Goal: Information Seeking & Learning: Learn about a topic

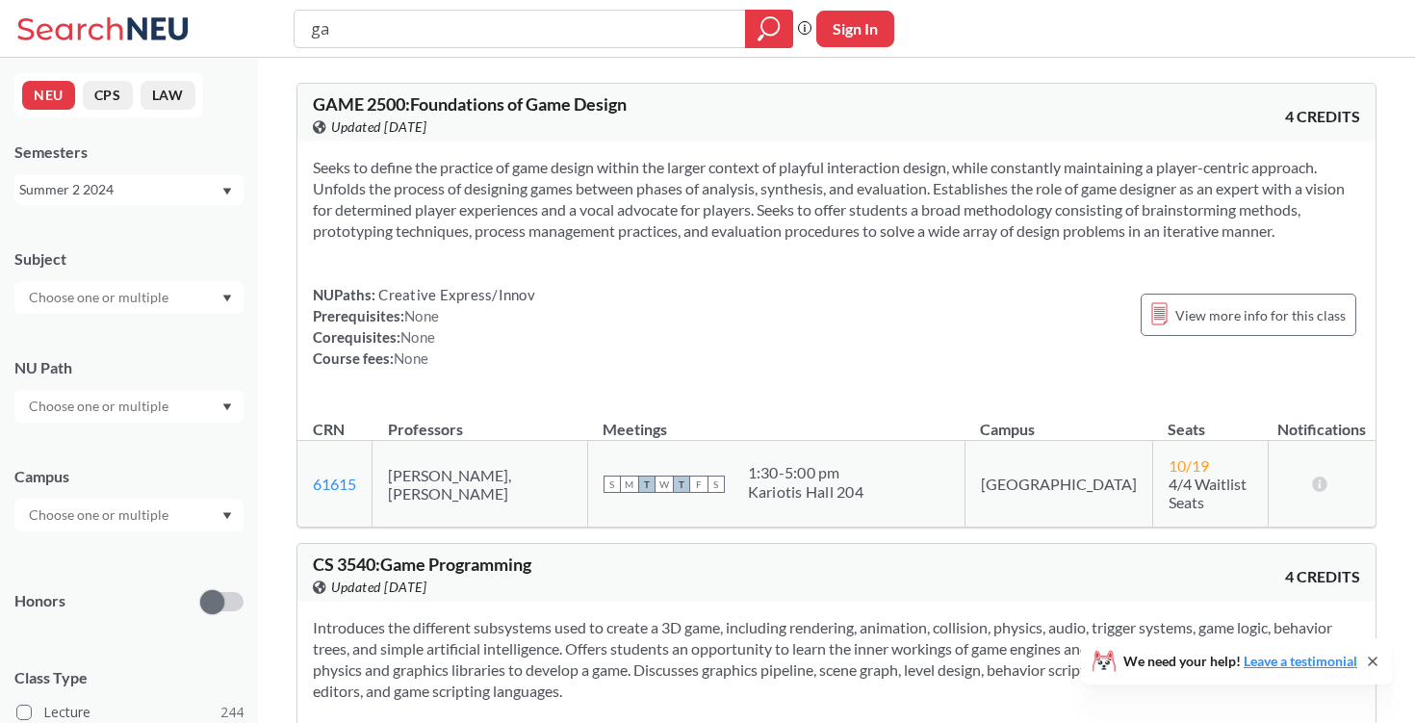
type input "g"
type input "4"
type input "cs4300"
click at [160, 191] on div "Summer 2 2024" at bounding box center [119, 189] width 201 height 21
click at [163, 231] on div "Fall 2025" at bounding box center [133, 231] width 217 height 21
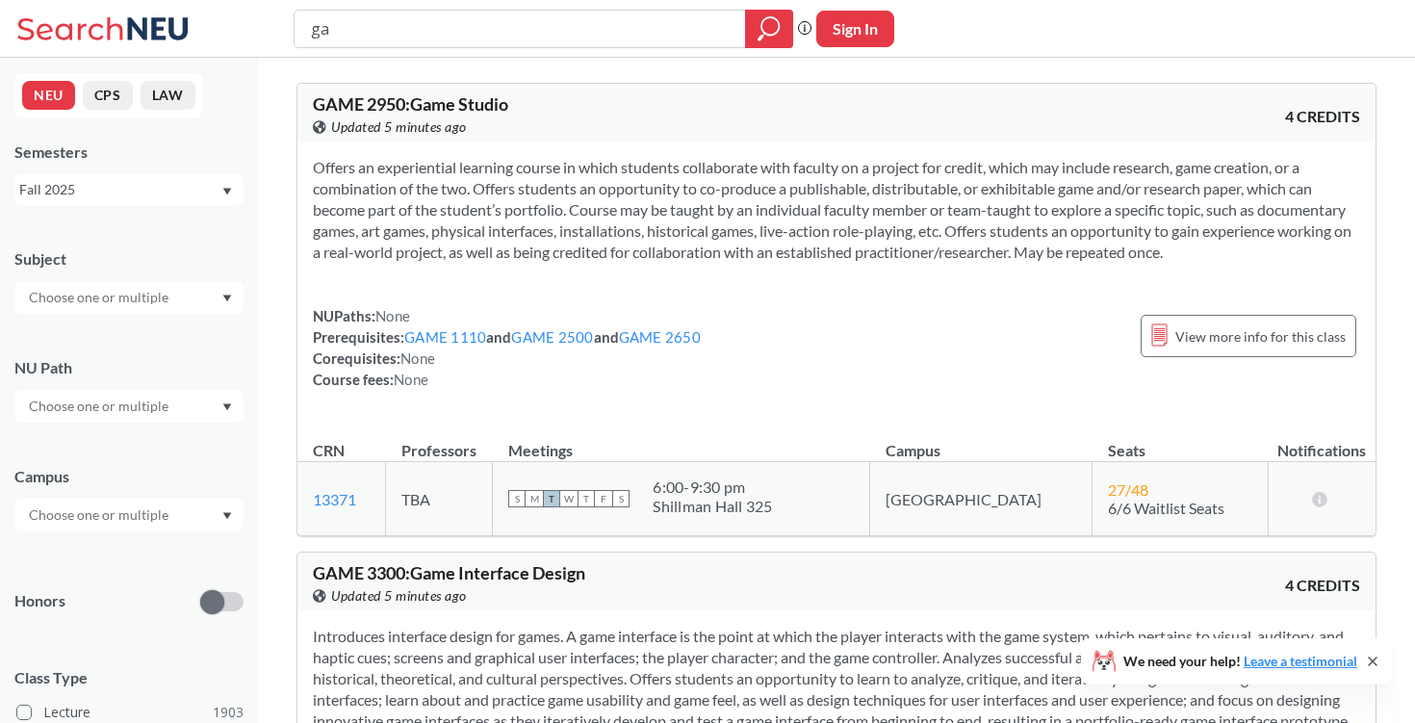
type input "g"
type input "cs4300"
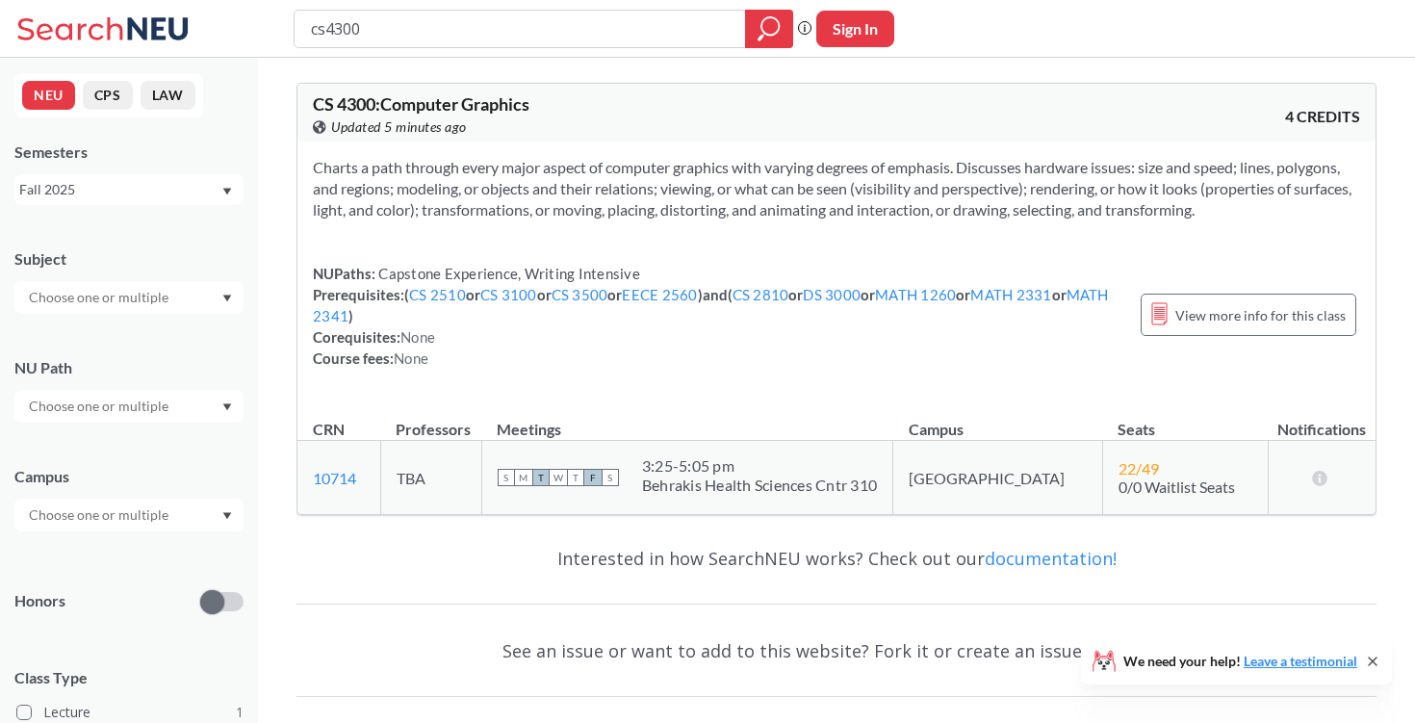
click at [443, 28] on input "cs4300" at bounding box center [520, 29] width 422 height 33
type input "cs4535"
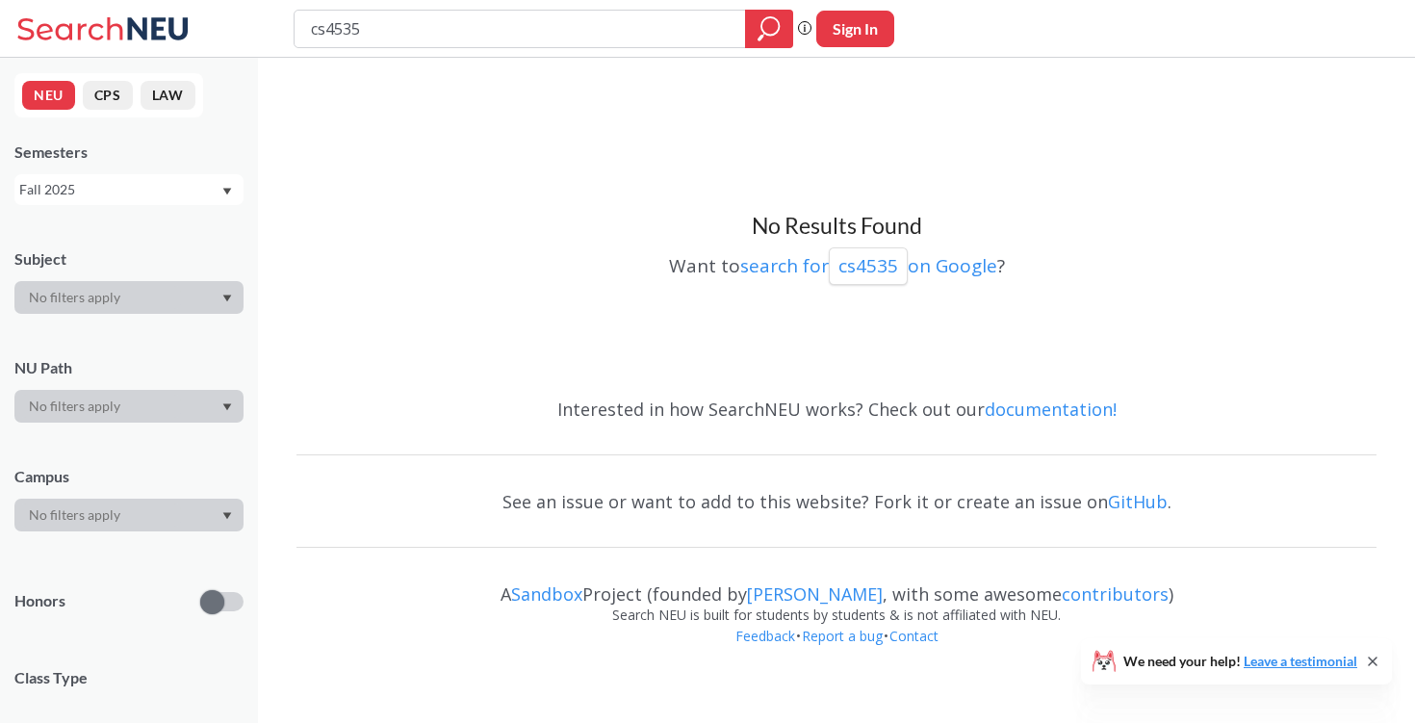
click at [157, 207] on div "NEU CPS LAW Semesters Fall 2025 Subject NU Path Campus Honors Class Type Course…" at bounding box center [129, 390] width 258 height 665
click at [151, 191] on div "Fall 2025" at bounding box center [119, 189] width 201 height 21
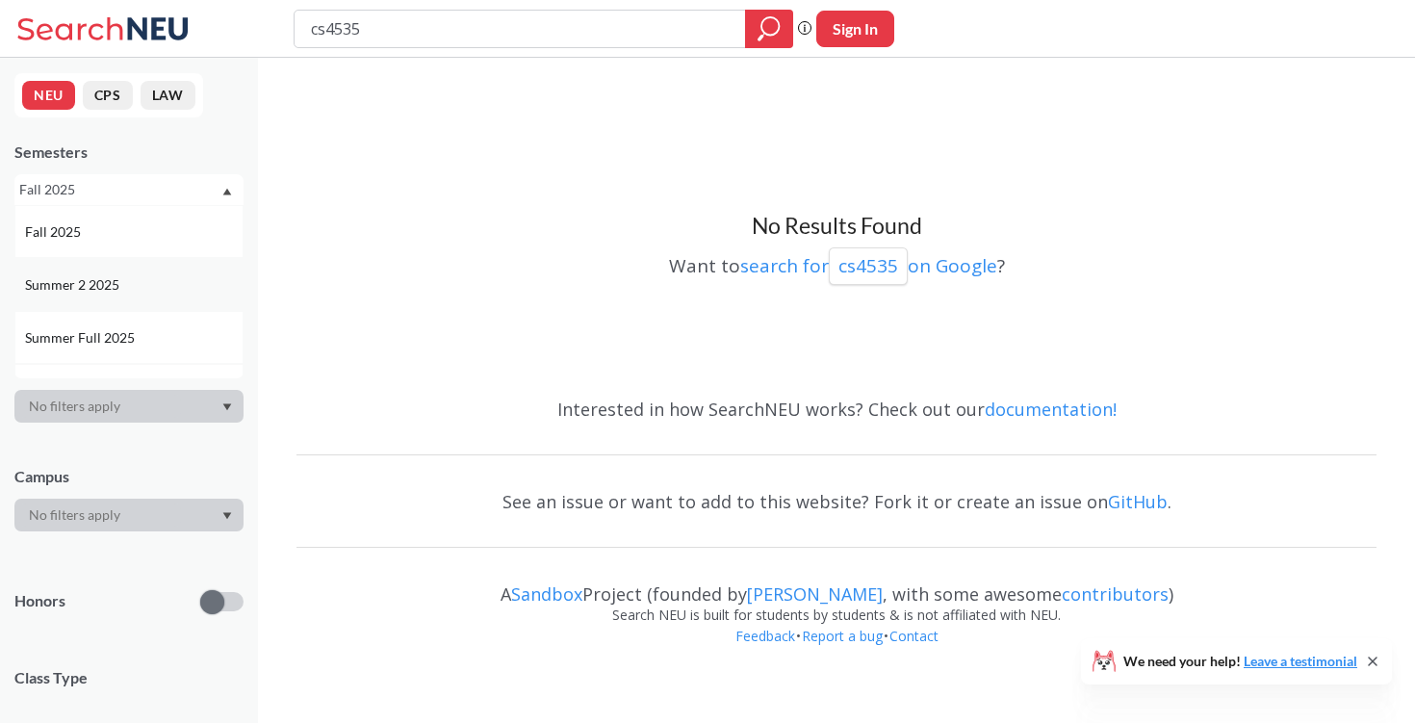
click at [115, 285] on span "Summer 2 2025" at bounding box center [74, 284] width 98 height 21
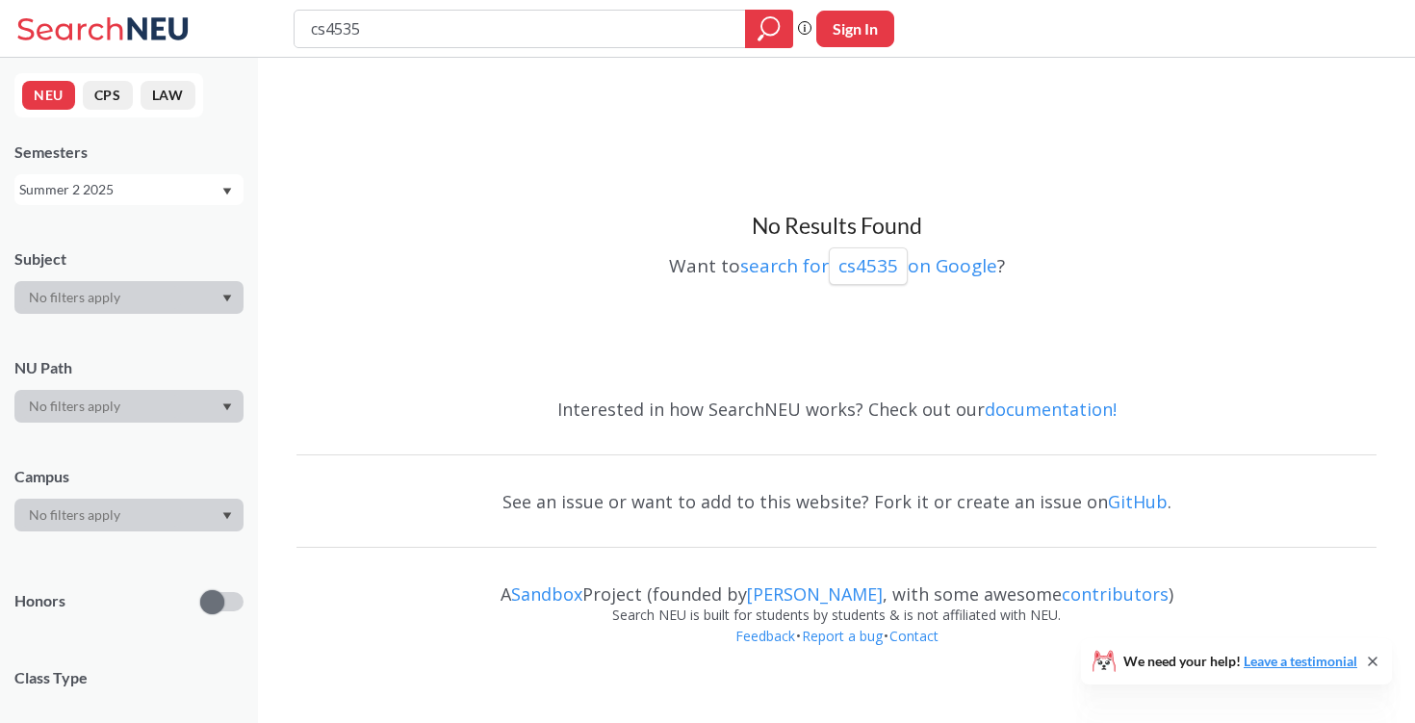
click at [138, 185] on div "Summer 2 2025" at bounding box center [119, 189] width 201 height 21
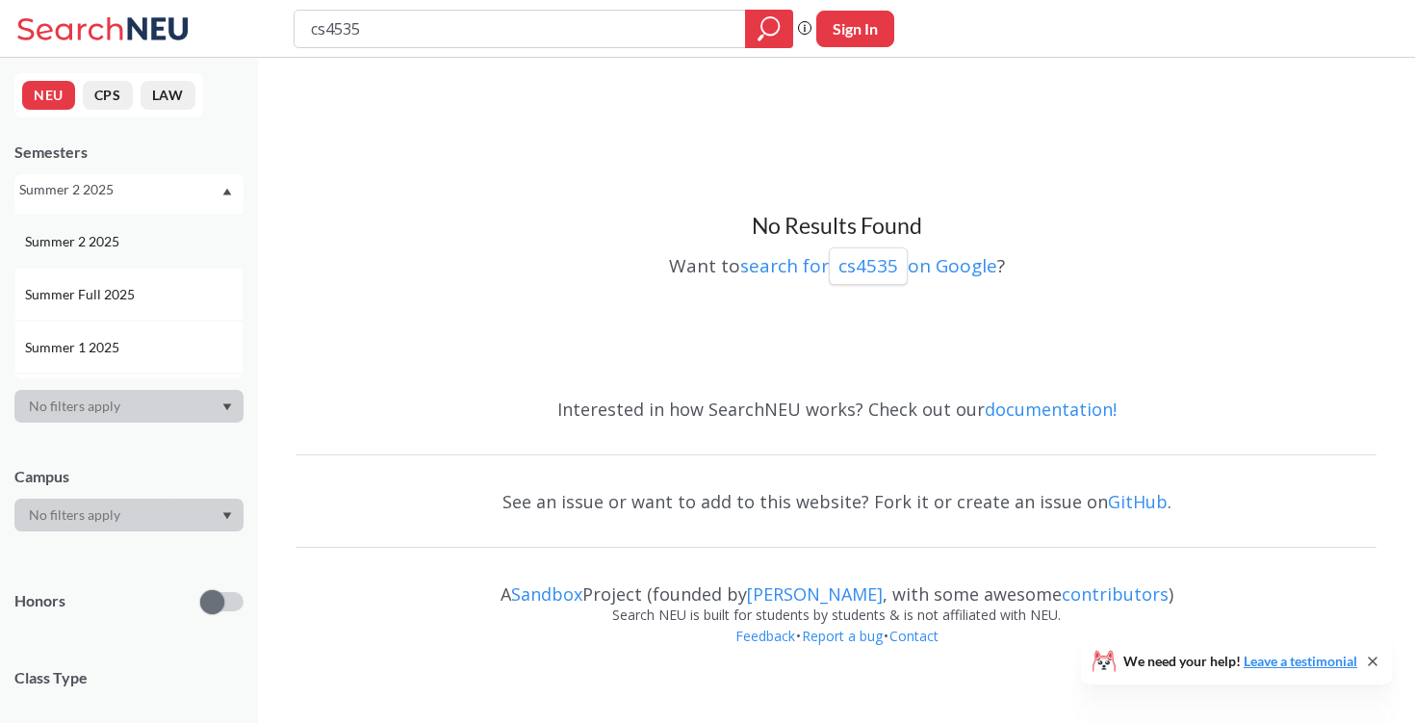
scroll to position [54, 0]
click at [109, 331] on span "Summer 1 2025" at bounding box center [74, 336] width 98 height 21
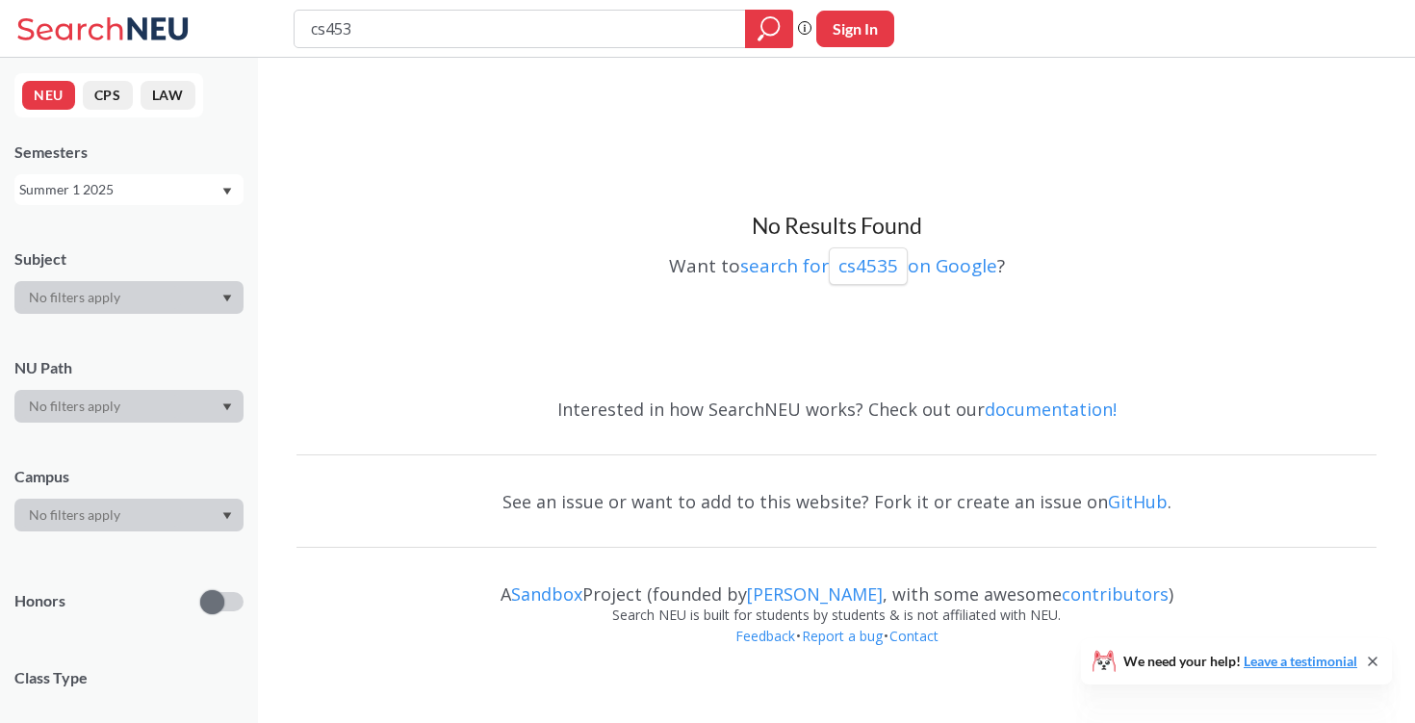
type input "cs4530"
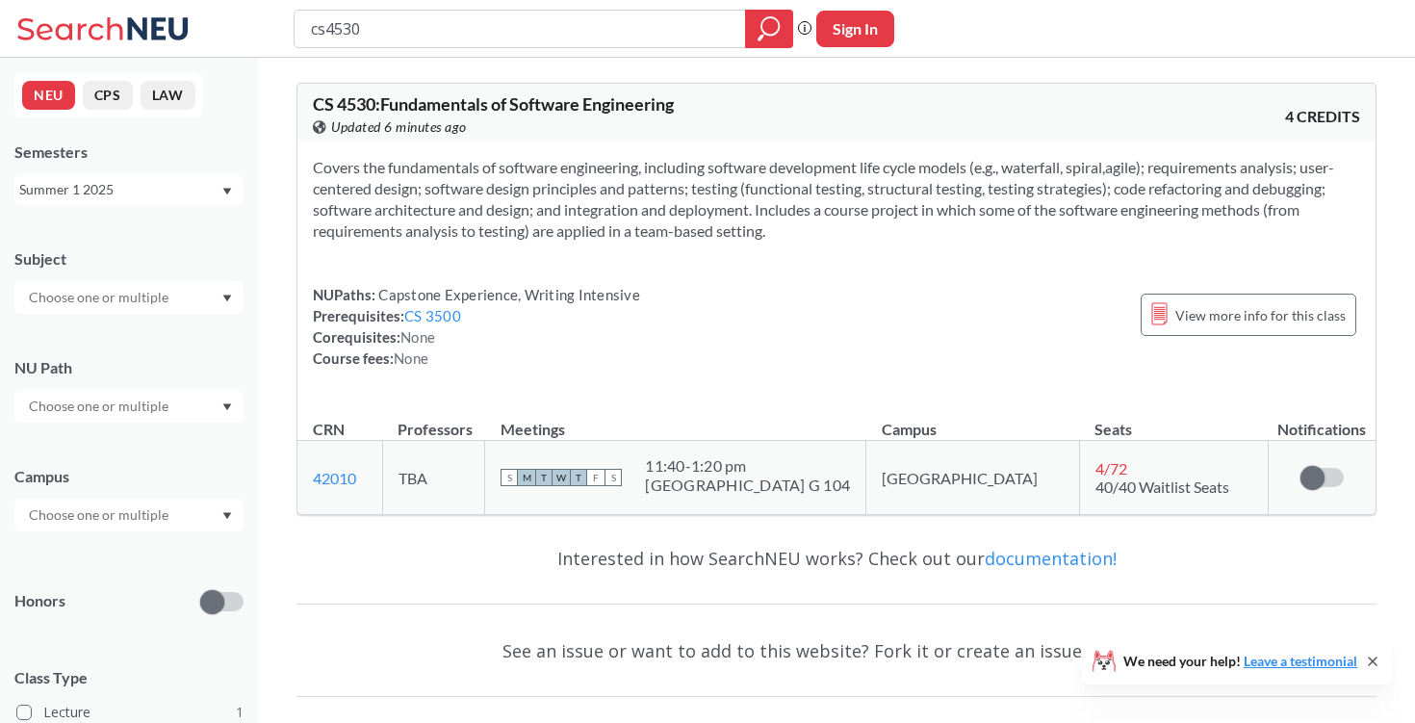
click at [115, 190] on div "Summer 1 2025" at bounding box center [119, 189] width 201 height 21
click at [112, 224] on div "Fall 2025" at bounding box center [133, 231] width 217 height 21
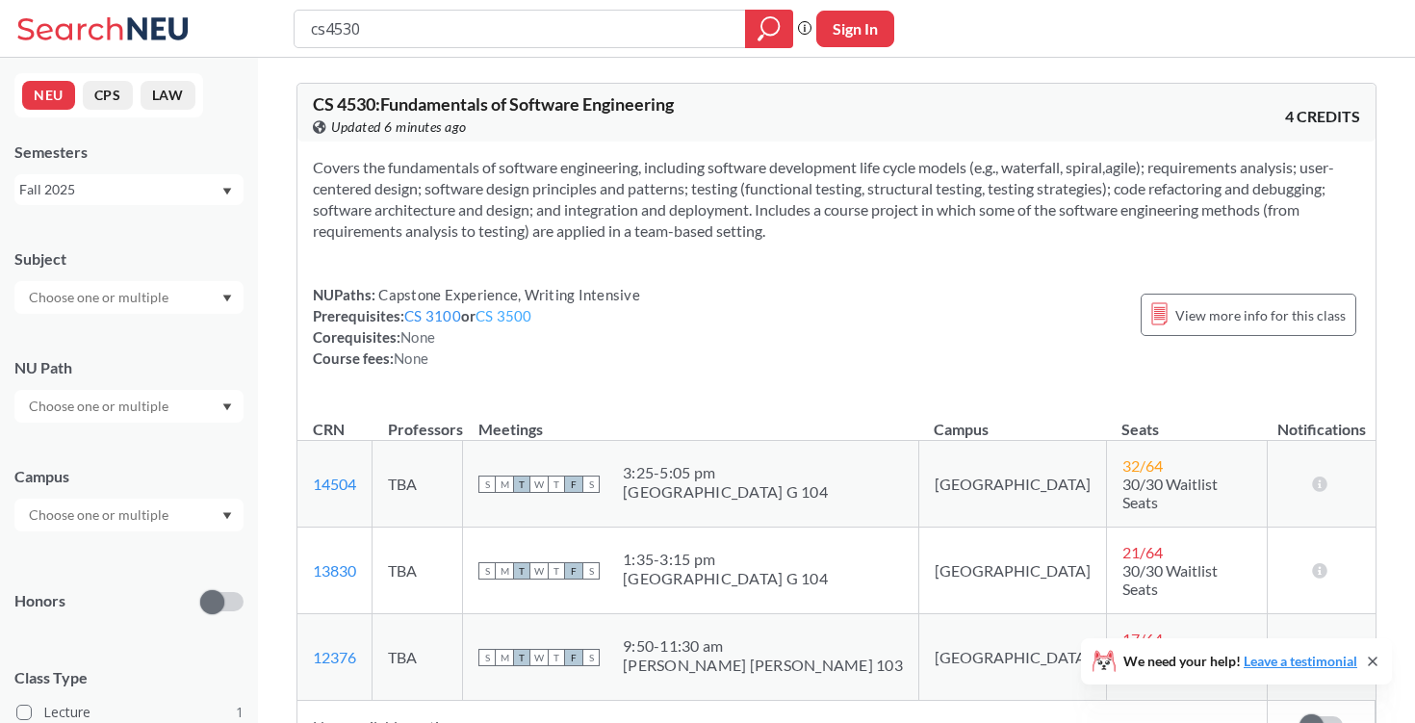
click at [502, 314] on link "CS 3500" at bounding box center [503, 315] width 57 height 17
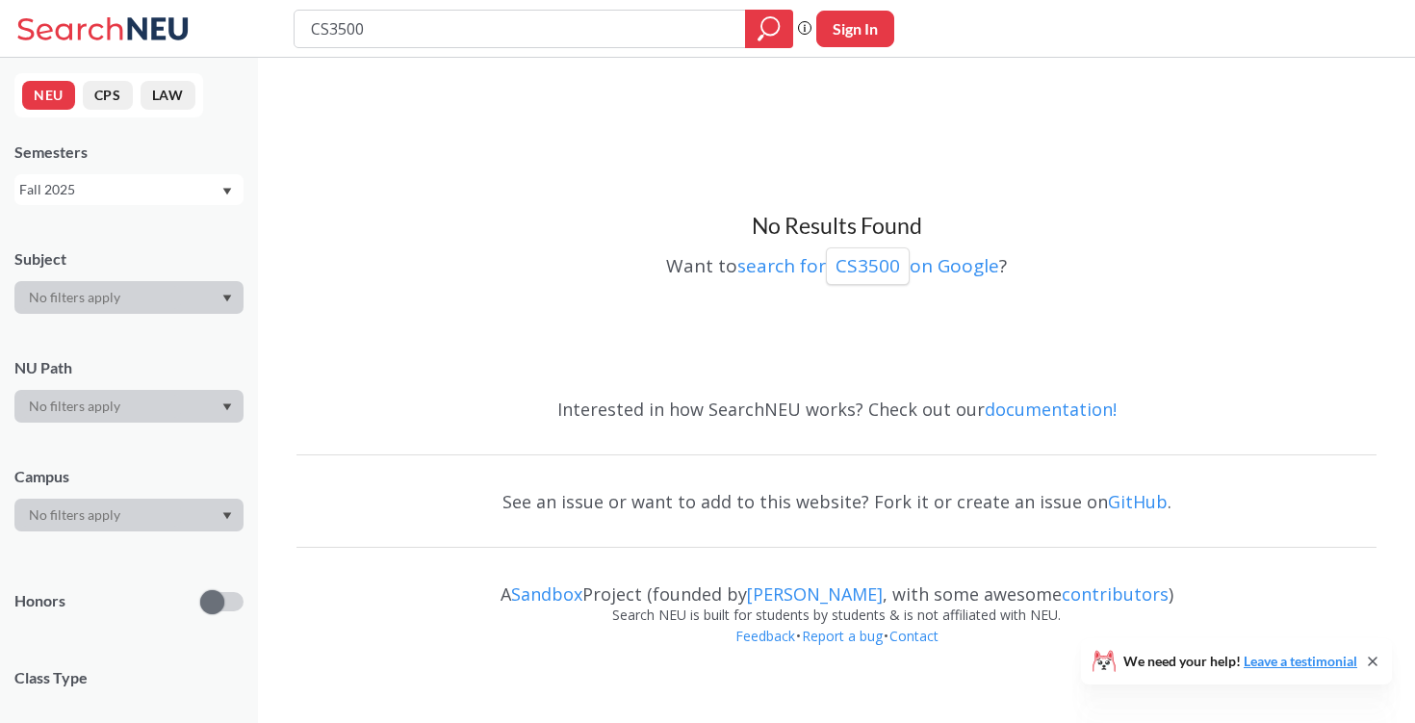
click at [121, 197] on div "Fall 2025" at bounding box center [119, 189] width 201 height 21
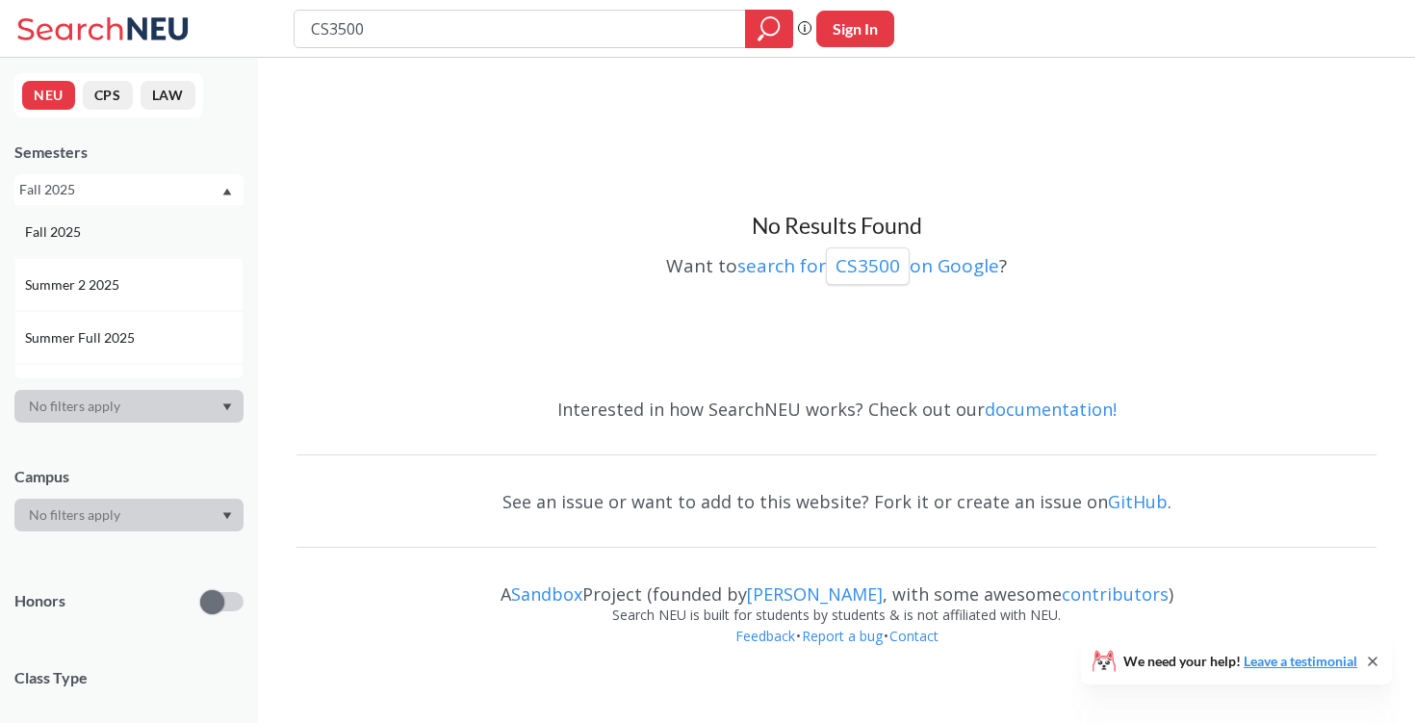
click at [121, 217] on div "Fall 2025" at bounding box center [128, 231] width 229 height 53
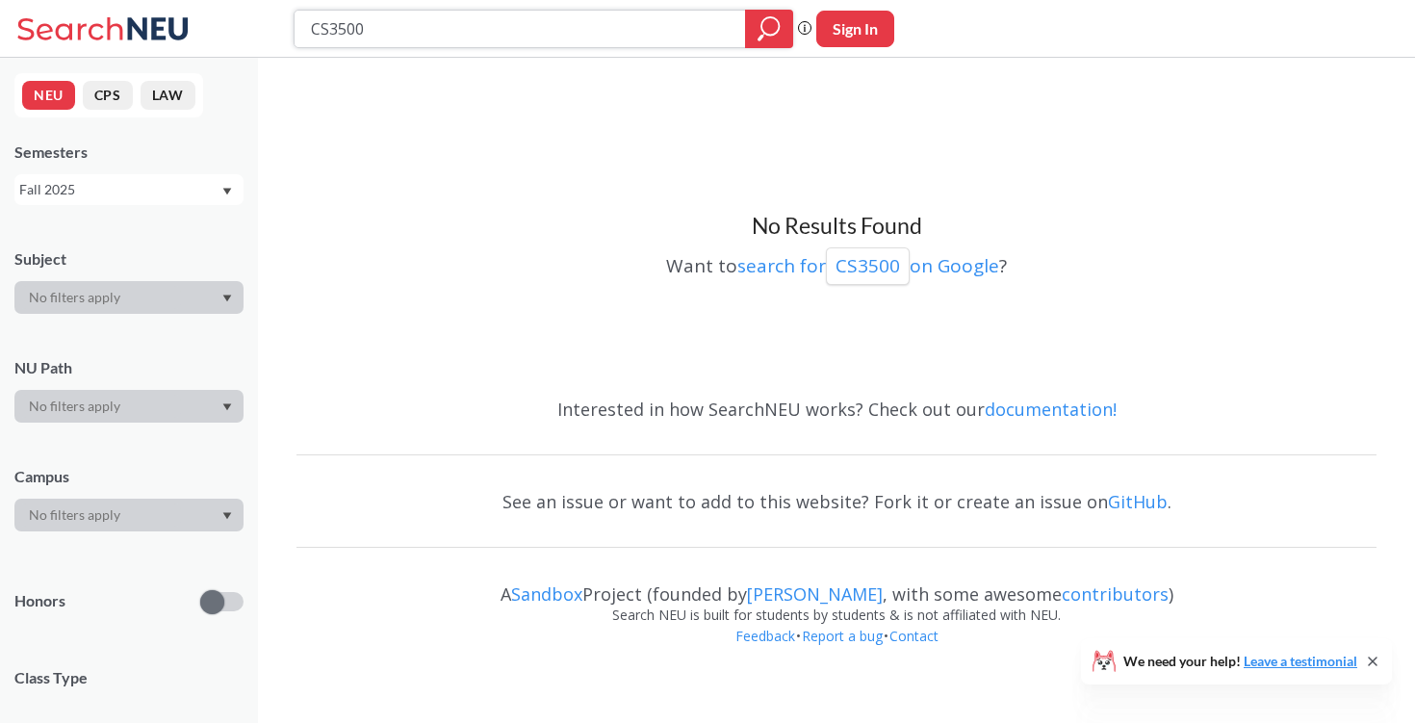
click at [423, 25] on input "CS3500" at bounding box center [520, 29] width 422 height 33
type input "C"
